Goal: Transaction & Acquisition: Purchase product/service

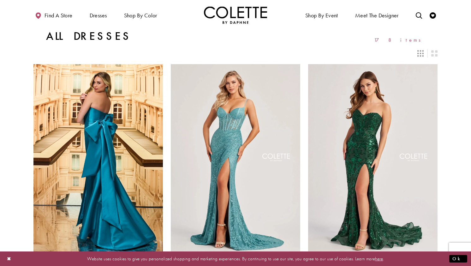
click at [423, 52] on icon "Switch layout to 3 columns" at bounding box center [421, 53] width 6 height 6
click at [419, 55] on icon "Switch layout to 3 columns" at bounding box center [421, 53] width 6 height 6
click at [435, 53] on icon "Switch layout to 2 columns" at bounding box center [434, 53] width 6 height 6
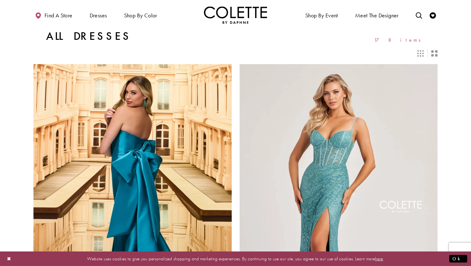
click at [421, 53] on icon "Switch layout to 3 columns" at bounding box center [421, 53] width 6 height 6
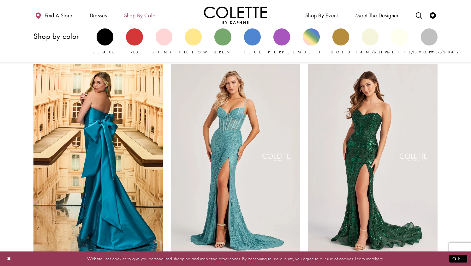
click at [150, 13] on span "Shop by color" at bounding box center [140, 15] width 33 height 6
click at [251, 40] on div "Primary block" at bounding box center [252, 36] width 17 height 17
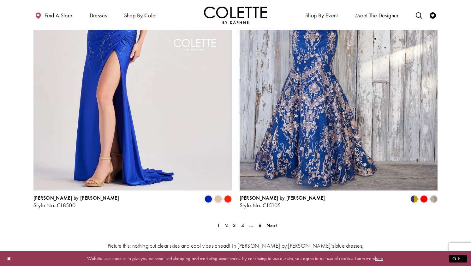
scroll to position [1118, 0]
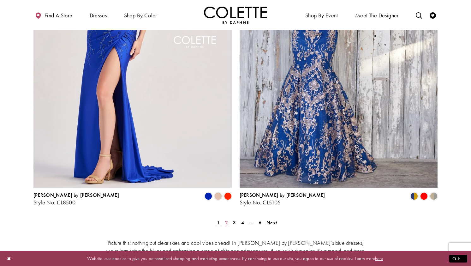
click at [224, 218] on link "2" at bounding box center [226, 222] width 7 height 9
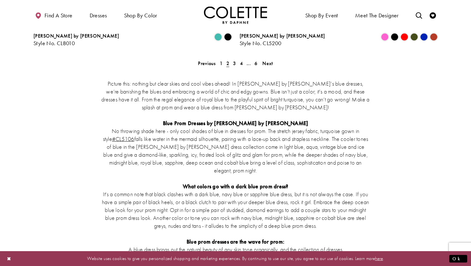
scroll to position [1279, 0]
